Goal: Transaction & Acquisition: Purchase product/service

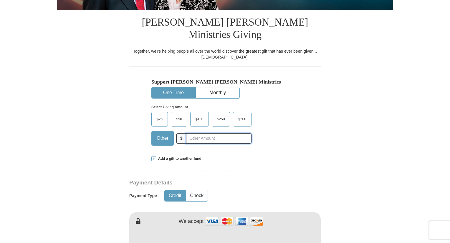
click at [239, 134] on input "text" at bounding box center [218, 139] width 65 height 10
click at [157, 115] on span "$25" at bounding box center [160, 119] width 12 height 9
click at [0, 0] on input "$25" at bounding box center [0, 0] width 0 height 0
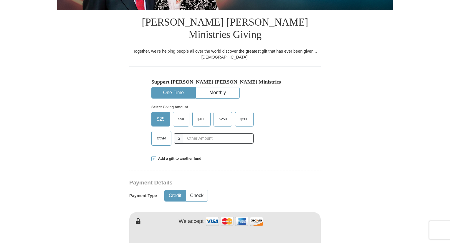
scroll to position [206, 0]
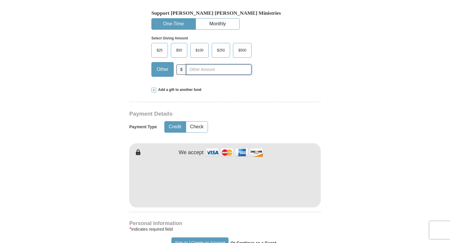
click at [202, 65] on input "text" at bounding box center [218, 70] width 65 height 10
type input "30"
click at [284, 64] on div "Select Giving Amount Amount must be a valid number The total gift cannot be les…" at bounding box center [225, 56] width 147 height 52
click at [152, 43] on label "$25" at bounding box center [160, 50] width 16 height 14
click at [0, 0] on input "$25" at bounding box center [0, 0] width 0 height 0
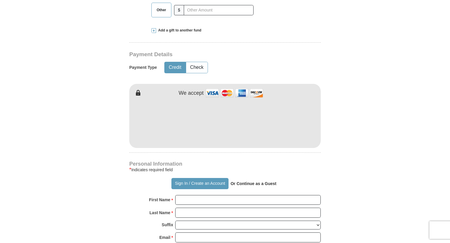
scroll to position [344, 0]
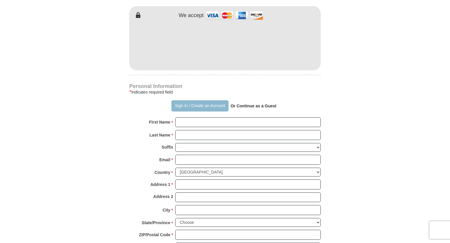
click at [200, 101] on button "Sign In / Create an Account" at bounding box center [200, 106] width 57 height 11
